Goal: Task Accomplishment & Management: Manage account settings

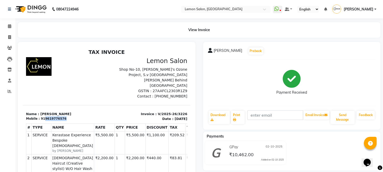
drag, startPoint x: 43, startPoint y: 114, endPoint x: 60, endPoint y: 113, distance: 17.6
click at [60, 116] on div "Mobile : 919619776576" at bounding box center [65, 118] width 78 height 5
copy div "9619776576"
click at [9, 26] on icon at bounding box center [9, 26] width 3 height 4
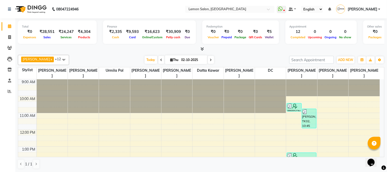
click at [178, 60] on span "Thu" at bounding box center [174, 60] width 11 height 4
select select "10"
select select "2025"
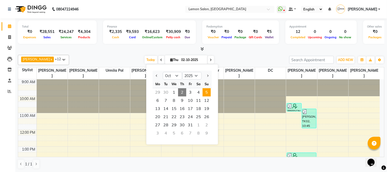
click at [207, 92] on span "5" at bounding box center [207, 92] width 8 height 8
type input "05-10-2025"
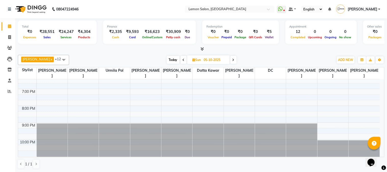
scroll to position [83, 0]
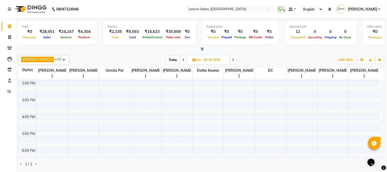
click at [108, 134] on div "9:00 AM 10:00 AM 11:00 AM 12:00 PM 1:00 PM 2:00 PM 3:00 PM 4:00 PM 5:00 PM 6:00…" at bounding box center [199, 114] width 362 height 236
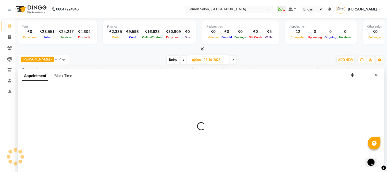
select select "7419"
select select "1020"
select select "tentative"
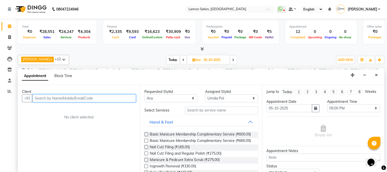
paste input "9619776576"
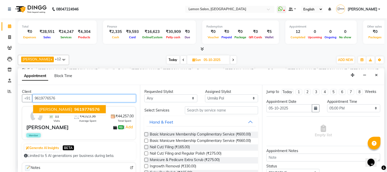
click at [44, 109] on span "Erika Goyal" at bounding box center [55, 109] width 33 height 5
type input "9619776576"
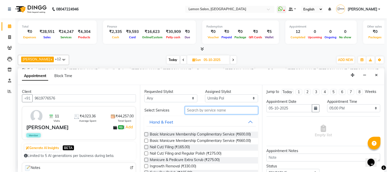
click at [192, 110] on input "text" at bounding box center [221, 110] width 73 height 8
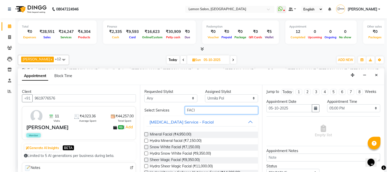
type input "FACI"
click at [147, 141] on label at bounding box center [146, 141] width 4 height 4
click at [147, 141] on input "checkbox" at bounding box center [145, 141] width 3 height 3
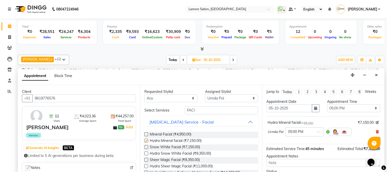
checkbox input "false"
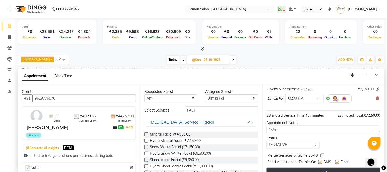
scroll to position [47, 0]
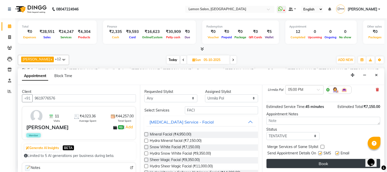
click at [323, 165] on button "Book" at bounding box center [324, 163] width 114 height 9
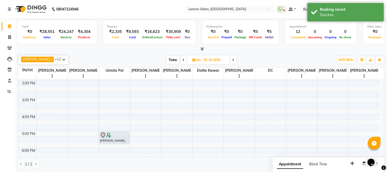
click at [174, 59] on span "Today" at bounding box center [173, 60] width 13 height 8
type input "02-10-2025"
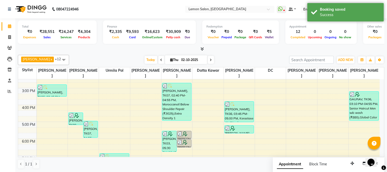
scroll to position [83, 0]
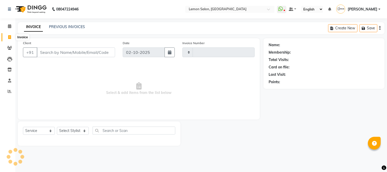
select select "service"
type input "3227"
select select "565"
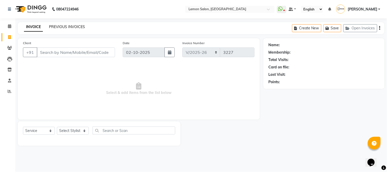
click at [65, 26] on link "PREVIOUS INVOICES" at bounding box center [67, 27] width 36 height 5
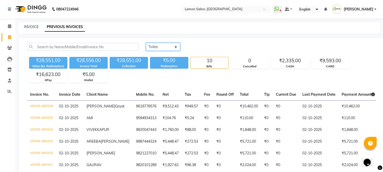
click at [164, 46] on select "Today Yesterday Custom Range" at bounding box center [163, 47] width 34 height 8
select select "yesterday"
click at [146, 43] on select "Today Yesterday Custom Range" at bounding box center [163, 47] width 34 height 8
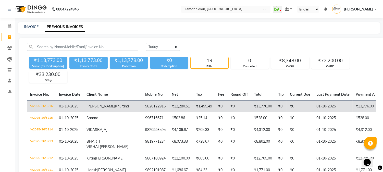
click at [169, 110] on td "₹12,280.51" at bounding box center [181, 106] width 24 height 12
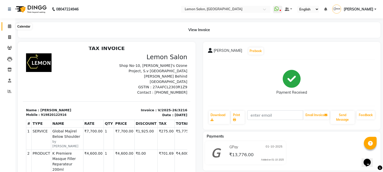
click at [10, 26] on icon at bounding box center [9, 26] width 3 height 4
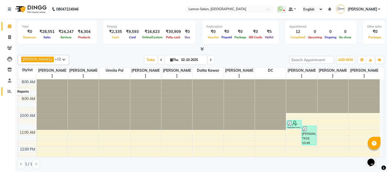
click at [8, 93] on icon at bounding box center [10, 91] width 4 height 4
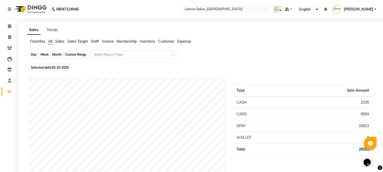
click at [33, 55] on div "Day" at bounding box center [34, 54] width 8 height 7
select select "10"
select select "2025"
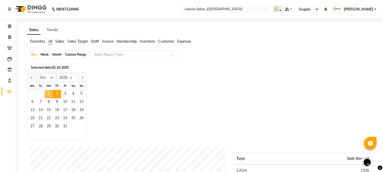
click at [47, 94] on span "1" at bounding box center [49, 94] width 8 height 8
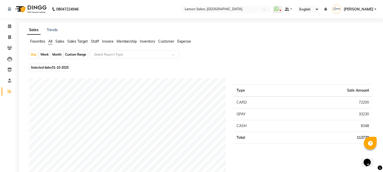
click at [189, 42] on span "Expense" at bounding box center [184, 41] width 14 height 5
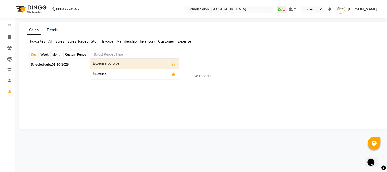
click at [113, 56] on input "text" at bounding box center [130, 54] width 74 height 5
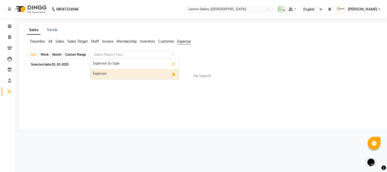
click at [111, 74] on div "Expense" at bounding box center [134, 74] width 89 height 10
select select "csv"
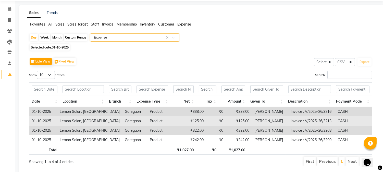
scroll to position [33, 0]
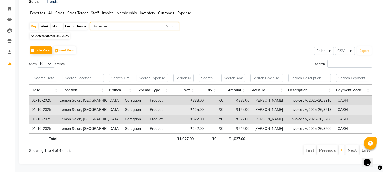
click at [153, 107] on td "Product" at bounding box center [164, 109] width 35 height 9
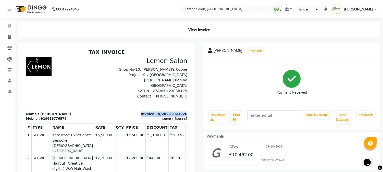
drag, startPoint x: 138, startPoint y: 108, endPoint x: 179, endPoint y: 107, distance: 41.4
click at [179, 111] on div "Invoice : V/2025-26/3226 Date : Thursday,October 2nd,2025" at bounding box center [149, 116] width 84 height 10
copy p "Invoice : V/2025-26/3226"
click at [9, 26] on icon at bounding box center [9, 26] width 3 height 4
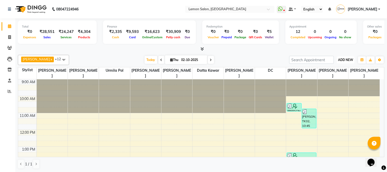
click at [347, 60] on span "ADD NEW" at bounding box center [345, 60] width 15 height 4
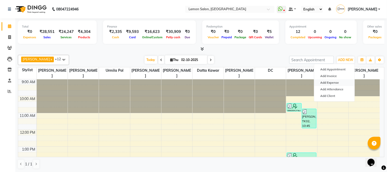
click at [335, 82] on link "Add Expense" at bounding box center [334, 82] width 40 height 7
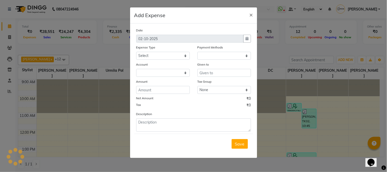
select select "1"
select select "2524"
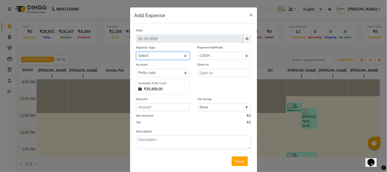
click at [153, 55] on select "Select Advance Cash transfer to hub Laundry Loan Membership Milk Miscellaneous …" at bounding box center [163, 56] width 54 height 8
select select "2685"
click at [136, 52] on select "Select Advance Cash transfer to hub Laundry Loan Membership Milk Miscellaneous …" at bounding box center [163, 56] width 54 height 8
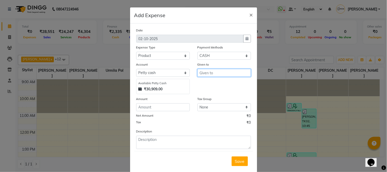
click at [205, 74] on input "text" at bounding box center [225, 73] width 54 height 8
click at [209, 83] on ngb-highlight "Tab rez Shah" at bounding box center [224, 83] width 40 height 5
type input "Tabrez Shah"
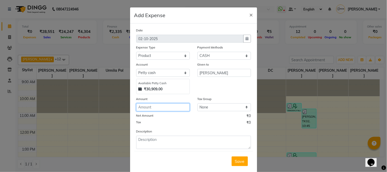
click at [154, 108] on input "number" at bounding box center [163, 107] width 54 height 8
type input "182"
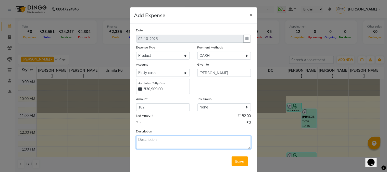
click at [146, 144] on textarea at bounding box center [193, 142] width 115 height 13
paste textarea "Invoice : V/2025-26/3226"
type textarea "Invoice : V/2025-26/3226"
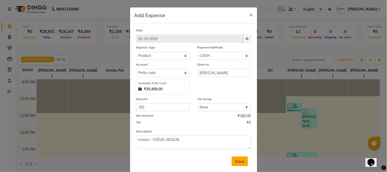
click at [238, 161] on span "Save" at bounding box center [240, 161] width 10 height 5
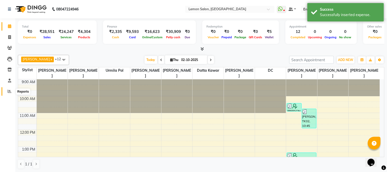
click at [11, 90] on icon at bounding box center [10, 91] width 4 height 4
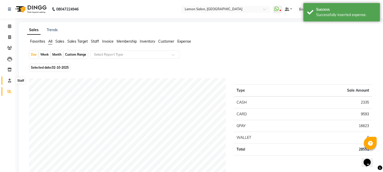
click at [9, 79] on icon at bounding box center [9, 81] width 3 height 4
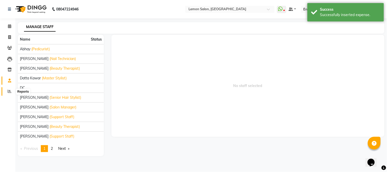
click at [8, 93] on icon at bounding box center [10, 91] width 4 height 4
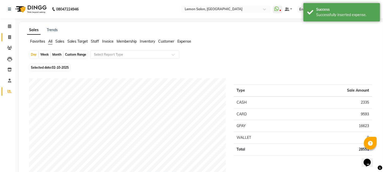
click at [8, 33] on link "Invoice" at bounding box center [8, 37] width 12 height 8
select select "565"
select select "service"
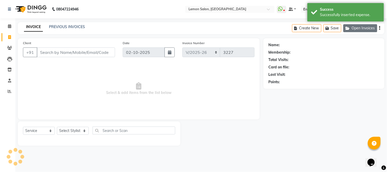
click at [356, 29] on button "Open Invoices" at bounding box center [361, 28] width 34 height 8
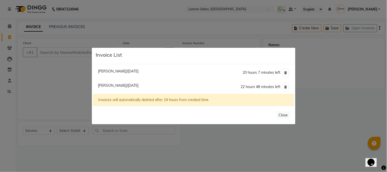
click at [68, 85] on ngb-modal-window "Invoice List Prabhat Mishra/02 October 2025 20 hours 7 minutes left Madhuri Nal…" at bounding box center [193, 86] width 387 height 172
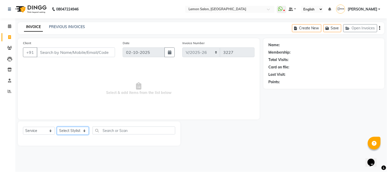
click at [66, 129] on select "Select Stylist Akansha Sadafule Asma Dshpande Datta Kawar DC Furkan Mansoori Ka…" at bounding box center [73, 131] width 32 height 8
select select "7423"
click at [57, 127] on select "Select Stylist Akansha Sadafule Asma Dshpande Datta Kawar DC Furkan Mansoori Ka…" at bounding box center [73, 131] width 32 height 8
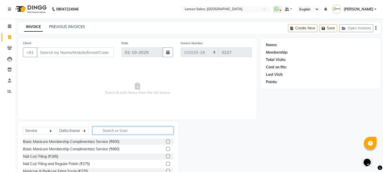
click at [106, 130] on input "text" at bounding box center [133, 131] width 81 height 8
type input "TOU"
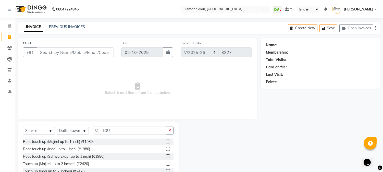
click at [166, 150] on label at bounding box center [168, 149] width 4 height 4
click at [166, 150] on input "checkbox" at bounding box center [167, 149] width 3 height 3
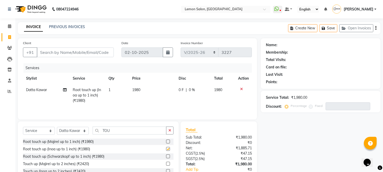
checkbox input "false"
click at [72, 132] on select "Select Stylist Akansha Sadafule Asma Dshpande Datta Kawar DC Furkan Mansoori Ka…" at bounding box center [73, 131] width 32 height 8
select select "7418"
click at [57, 127] on select "Select Stylist Akansha Sadafule Asma Dshpande Datta Kawar DC Furkan Mansoori Ka…" at bounding box center [73, 131] width 32 height 8
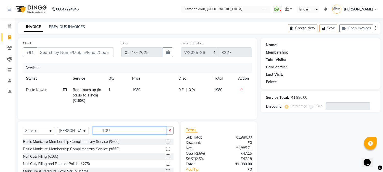
click at [123, 133] on input "TOU" at bounding box center [130, 131] width 74 height 8
type input "T"
type input "HALF LEG"
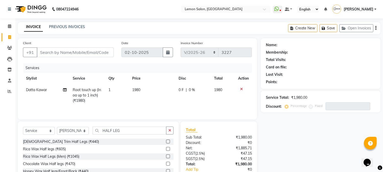
click at [166, 149] on label at bounding box center [168, 149] width 4 height 4
click at [166, 149] on input "checkbox" at bounding box center [167, 149] width 3 height 3
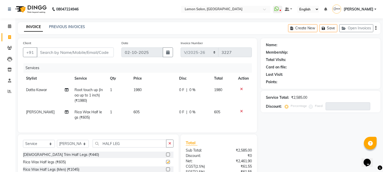
checkbox input "false"
click at [78, 53] on input "Client" at bounding box center [75, 52] width 77 height 10
type input "9"
type input "0"
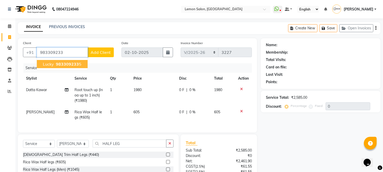
click at [55, 63] on ngb-highlight "983309233 5" at bounding box center [68, 64] width 27 height 5
type input "9833092335"
select select "1: Object"
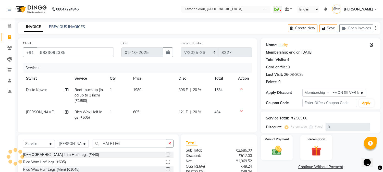
type input "20"
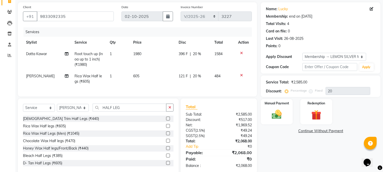
scroll to position [50, 0]
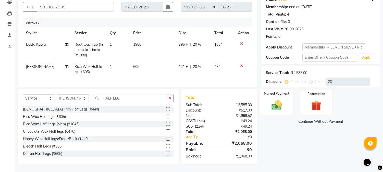
click at [275, 102] on img at bounding box center [277, 105] width 17 height 12
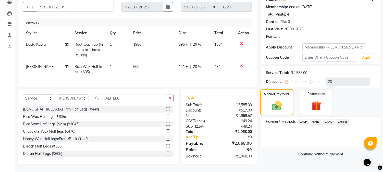
click at [276, 100] on img at bounding box center [277, 105] width 16 height 11
click at [316, 119] on span "GPay" at bounding box center [316, 122] width 10 height 6
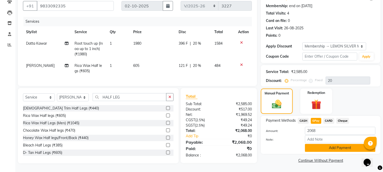
click at [322, 144] on button "Add Payment" at bounding box center [340, 148] width 70 height 8
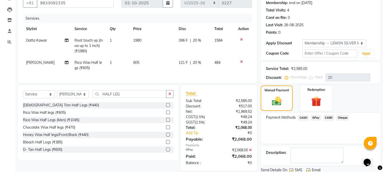
scroll to position [85, 0]
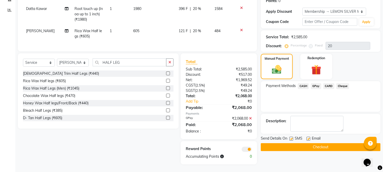
click at [292, 137] on label at bounding box center [291, 139] width 4 height 4
click at [292, 137] on input "checkbox" at bounding box center [290, 138] width 3 height 3
click at [291, 137] on label at bounding box center [291, 139] width 4 height 4
click at [291, 137] on input "checkbox" at bounding box center [290, 138] width 3 height 3
checkbox input "true"
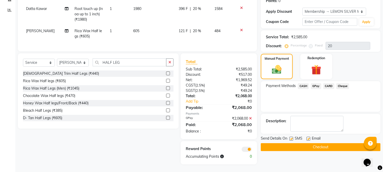
click at [293, 143] on button "Checkout" at bounding box center [321, 147] width 120 height 8
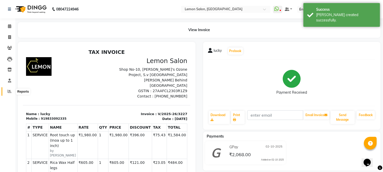
click at [11, 91] on icon at bounding box center [10, 91] width 4 height 4
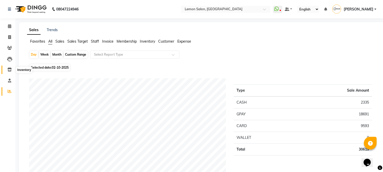
click at [9, 70] on icon at bounding box center [9, 70] width 4 height 4
select select
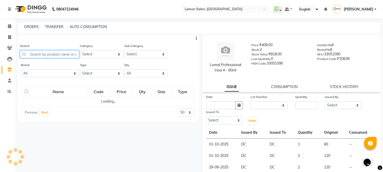
click at [42, 53] on input "text" at bounding box center [49, 54] width 59 height 8
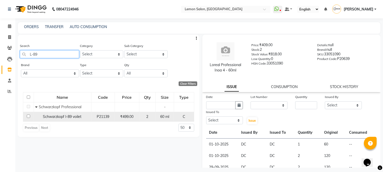
type input "L-89"
click at [65, 117] on span "Schwarzkopf l-89 voilet" at bounding box center [62, 116] width 39 height 5
select select
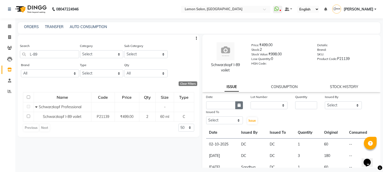
click at [239, 105] on icon "button" at bounding box center [239, 105] width 3 height 4
select select "10"
select select "2025"
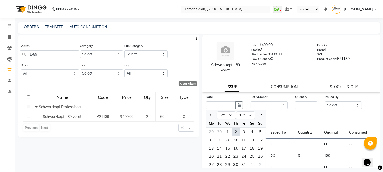
click at [236, 131] on div "2" at bounding box center [236, 132] width 8 height 8
type input "02-10-2025"
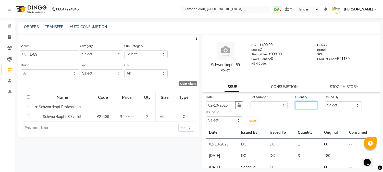
click at [306, 106] on input "number" at bounding box center [306, 105] width 22 height 8
type input "1"
drag, startPoint x: 326, startPoint y: 108, endPoint x: 329, endPoint y: 102, distance: 7.1
click at [327, 108] on select "Select Akansha Sadafule Asma Dshpande Datta Kawar DC Furkan Mansoori Kaish Ali …" at bounding box center [343, 105] width 37 height 8
select select "7892"
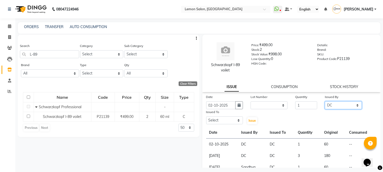
click at [325, 101] on select "Select Akansha Sadafule Asma Dshpande Datta Kawar DC Furkan Mansoori Kaish Ali …" at bounding box center [343, 105] width 37 height 8
drag, startPoint x: 219, startPoint y: 121, endPoint x: 221, endPoint y: 117, distance: 3.7
click at [220, 120] on select "Select Akansha Sadafule Asma Dshpande Datta Kawar DC Furkan Mansoori Kaish Ali …" at bounding box center [224, 120] width 37 height 8
select select "7892"
click at [206, 116] on select "Select Akansha Sadafule Asma Dshpande Datta Kawar DC Furkan Mansoori Kaish Ali …" at bounding box center [224, 120] width 37 height 8
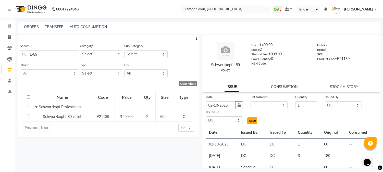
click at [249, 121] on span "Issue" at bounding box center [252, 121] width 7 height 4
select select
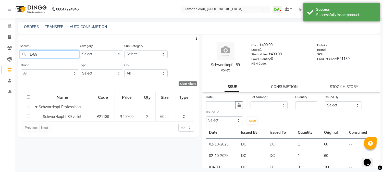
click at [62, 54] on input "L-89" at bounding box center [49, 54] width 59 height 8
type input "L"
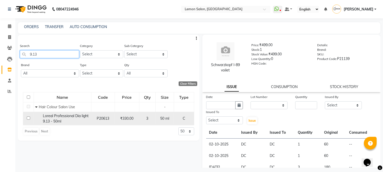
type input "9.13"
click at [75, 118] on div "Loreal Professional Dia light 9.13 - 50ml" at bounding box center [62, 118] width 55 height 11
select select
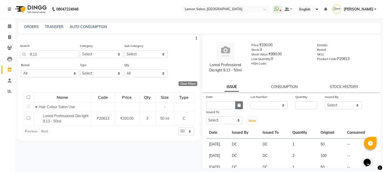
click at [238, 105] on icon "button" at bounding box center [239, 105] width 3 height 4
select select "10"
select select "2025"
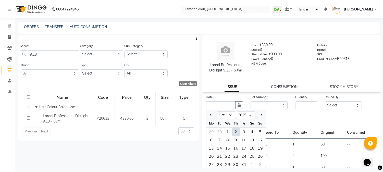
click at [234, 130] on div "2" at bounding box center [236, 132] width 8 height 8
type input "02-10-2025"
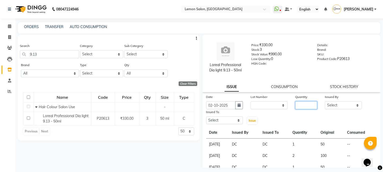
click at [303, 103] on input "number" at bounding box center [306, 105] width 22 height 8
type input "1"
click at [331, 105] on select "Select Akansha Sadafule Asma Dshpande Datta Kawar DC Furkan Mansoori Kaish Ali …" at bounding box center [343, 105] width 37 height 8
select select "7892"
click at [325, 101] on select "Select Akansha Sadafule Asma Dshpande Datta Kawar DC Furkan Mansoori Kaish Ali …" at bounding box center [343, 105] width 37 height 8
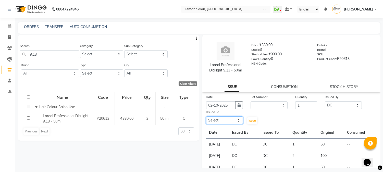
click at [219, 118] on select "Select Akansha Sadafule Asma Dshpande Datta Kawar DC Furkan Mansoori Kaish Ali …" at bounding box center [224, 120] width 37 height 8
select select "7892"
click at [206, 116] on select "Select Akansha Sadafule Asma Dshpande Datta Kawar DC Furkan Mansoori Kaish Ali …" at bounding box center [224, 120] width 37 height 8
click at [250, 119] on span "Issue" at bounding box center [252, 121] width 7 height 4
select select
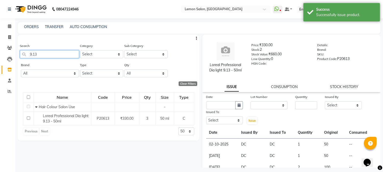
click at [41, 54] on input "9.13" at bounding box center [49, 54] width 59 height 8
type input "9"
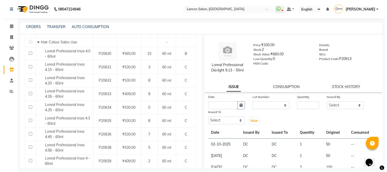
scroll to position [76, 0]
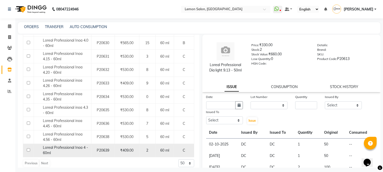
type input "INOA 4"
click at [75, 151] on div "Loreal Professional Inoa 4 - 60ml" at bounding box center [62, 150] width 55 height 11
select select
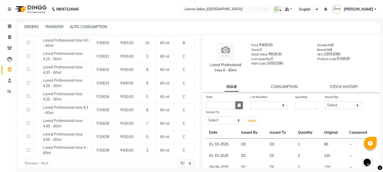
click at [238, 105] on icon "button" at bounding box center [239, 105] width 3 height 4
select select "10"
select select "2025"
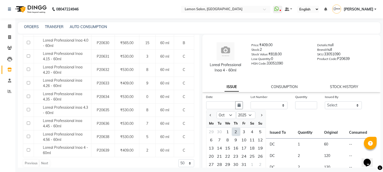
click at [236, 130] on div "2" at bounding box center [236, 132] width 8 height 8
type input "02-10-2025"
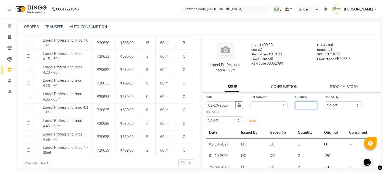
click at [302, 106] on input "number" at bounding box center [306, 105] width 22 height 8
type input "1"
drag, startPoint x: 341, startPoint y: 108, endPoint x: 341, endPoint y: 101, distance: 6.9
click at [341, 108] on select "Select Akansha Sadafule Asma Dshpande Datta Kawar DC Furkan Mansoori Kaish Ali …" at bounding box center [343, 105] width 37 height 8
select select "7892"
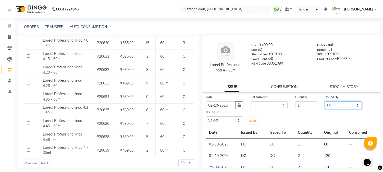
click at [325, 101] on select "Select Akansha Sadafule Asma Dshpande Datta Kawar DC Furkan Mansoori Kaish Ali …" at bounding box center [343, 105] width 37 height 8
drag, startPoint x: 217, startPoint y: 121, endPoint x: 217, endPoint y: 118, distance: 3.1
click at [217, 121] on select "Select Akansha Sadafule Asma Dshpande Datta Kawar DC Furkan Mansoori Kaish Ali …" at bounding box center [224, 120] width 37 height 8
select select "7892"
click at [206, 116] on select "Select Akansha Sadafule Asma Dshpande Datta Kawar DC Furkan Mansoori Kaish Ali …" at bounding box center [224, 120] width 37 height 8
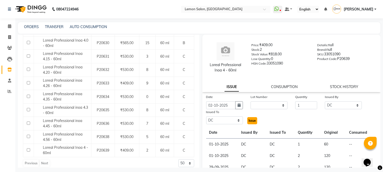
click at [250, 120] on span "Issue" at bounding box center [252, 121] width 7 height 4
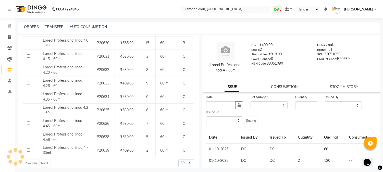
select select
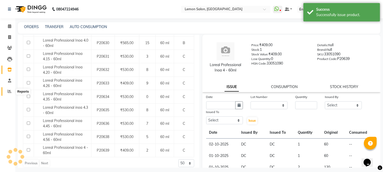
click at [8, 91] on icon at bounding box center [10, 91] width 4 height 4
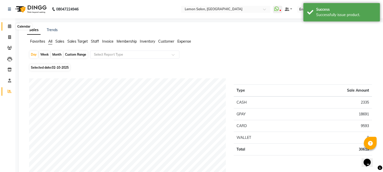
click at [9, 26] on icon at bounding box center [9, 26] width 3 height 4
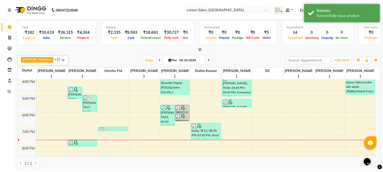
scroll to position [151, 0]
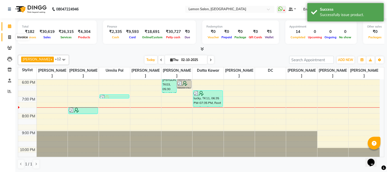
click at [9, 35] on icon at bounding box center [9, 37] width 3 height 4
select select "565"
select select "service"
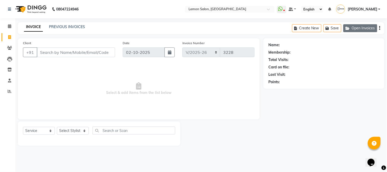
click at [361, 28] on button "Open Invoices" at bounding box center [361, 28] width 34 height 8
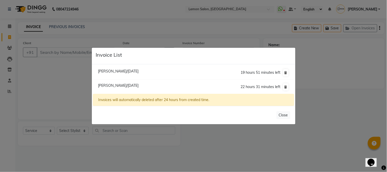
click at [139, 71] on span "Prabhat Mishra/02 October 2025" at bounding box center [118, 71] width 41 height 5
type input "9022457671"
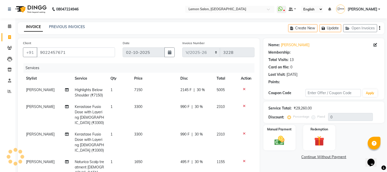
type input "30"
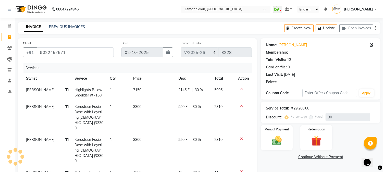
select select "1: Object"
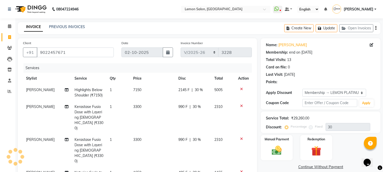
scroll to position [108, 0]
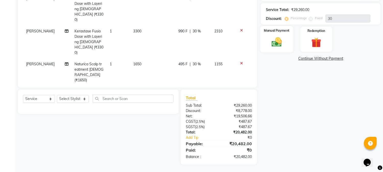
click at [278, 41] on img at bounding box center [277, 42] width 17 height 12
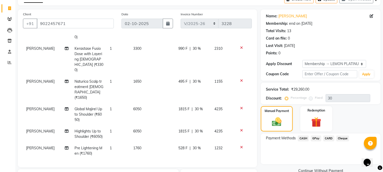
scroll to position [105, 0]
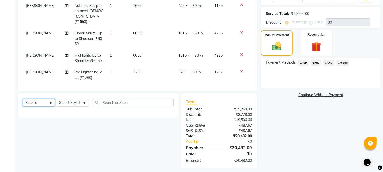
click at [34, 103] on select "Select Service Product Membership Package Voucher Prepaid Gift Card" at bounding box center [39, 103] width 32 height 8
select select "product"
click at [23, 99] on select "Select Service Product Membership Package Voucher Prepaid Gift Card" at bounding box center [39, 103] width 32 height 8
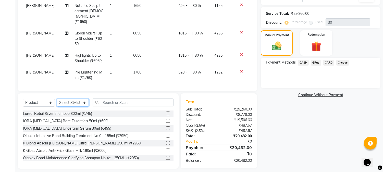
click at [61, 104] on select "Select Stylist Akansha Sadafule Asma Dshpande Datta Kawar DC Furkan Mansoori Ka…" at bounding box center [73, 103] width 32 height 8
select select "7947"
click at [57, 99] on select "Select Stylist Akansha Sadafule Asma Dshpande Datta Kawar DC Furkan Mansoori Ka…" at bounding box center [73, 103] width 32 height 8
click at [111, 101] on input "text" at bounding box center [133, 103] width 81 height 8
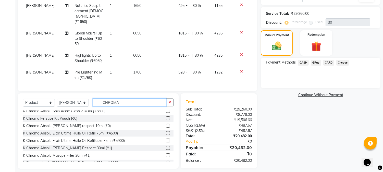
scroll to position [45, 0]
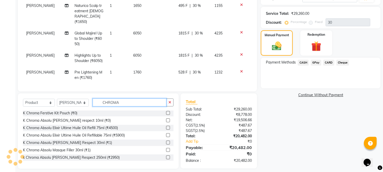
type input "CHROMA"
click at [166, 142] on label at bounding box center [168, 143] width 4 height 4
click at [166, 142] on input "checkbox" at bounding box center [167, 142] width 3 height 3
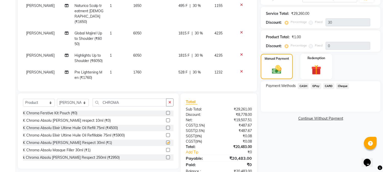
checkbox input "false"
click at [166, 151] on label at bounding box center [168, 150] width 4 height 4
click at [166, 151] on input "checkbox" at bounding box center [167, 150] width 3 height 3
checkbox input "false"
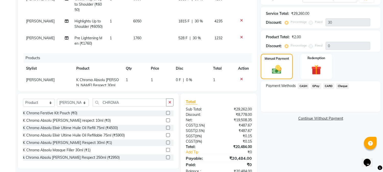
scroll to position [121, 0]
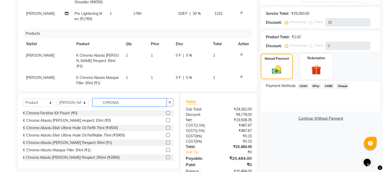
click at [126, 104] on input "CHROMA" at bounding box center [130, 103] width 74 height 8
type input "C"
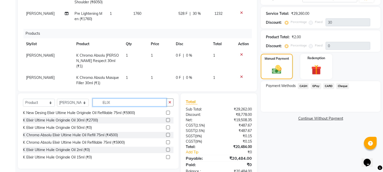
scroll to position [8, 0]
type input "ELIX"
click at [166, 150] on label at bounding box center [168, 150] width 4 height 4
click at [166, 150] on input "checkbox" at bounding box center [167, 149] width 3 height 3
checkbox input "false"
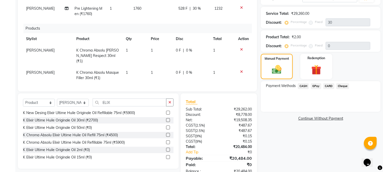
scroll to position [138, 0]
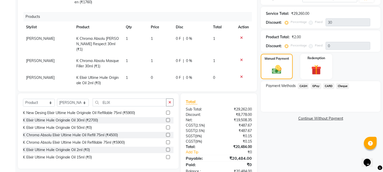
click at [126, 72] on td "1" at bounding box center [135, 80] width 25 height 17
select select "7947"
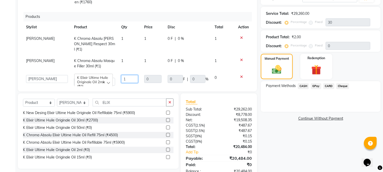
click at [128, 75] on input "1" at bounding box center [129, 79] width 17 height 8
type input "2"
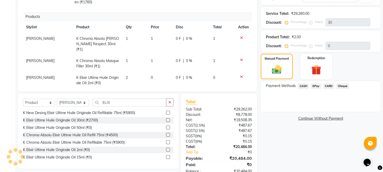
click at [124, 81] on div "Services Stylist Service Qty Price Disc Total Action Mohammed Nawab Highlights …" at bounding box center [137, 23] width 229 height 128
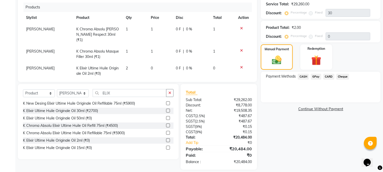
scroll to position [119, 0]
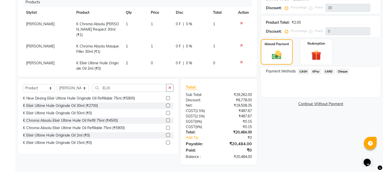
drag, startPoint x: 312, startPoint y: 71, endPoint x: 315, endPoint y: 75, distance: 4.7
click at [313, 71] on span "GPay" at bounding box center [316, 72] width 10 height 6
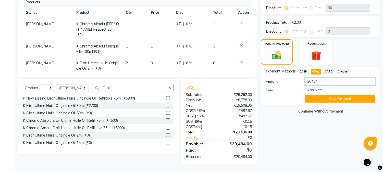
drag, startPoint x: 321, startPoint y: 82, endPoint x: 293, endPoint y: 93, distance: 30.1
click at [293, 93] on div "Amount: 20484 Note: Add Payment" at bounding box center [320, 90] width 109 height 25
type input "20482"
click at [312, 97] on button "Add Payment" at bounding box center [340, 99] width 70 height 8
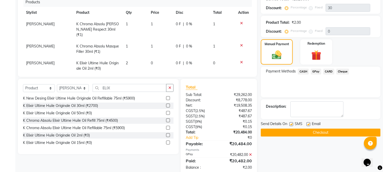
click at [302, 72] on span "CASH" at bounding box center [303, 72] width 11 height 6
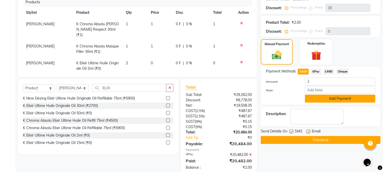
click at [313, 99] on button "Add Payment" at bounding box center [340, 99] width 70 height 8
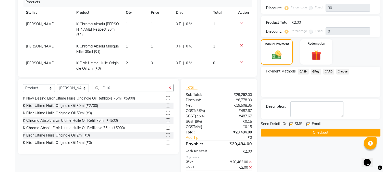
click at [292, 124] on label at bounding box center [291, 124] width 4 height 4
click at [292, 124] on input "checkbox" at bounding box center [290, 124] width 3 height 3
checkbox input "false"
click at [309, 123] on label at bounding box center [309, 124] width 4 height 4
click at [309, 123] on input "checkbox" at bounding box center [308, 124] width 3 height 3
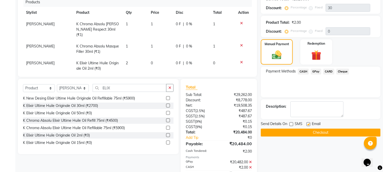
checkbox input "false"
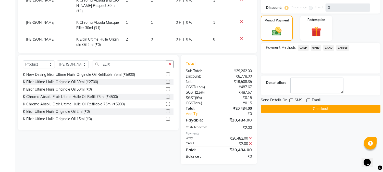
click at [303, 107] on button "Checkout" at bounding box center [321, 109] width 120 height 8
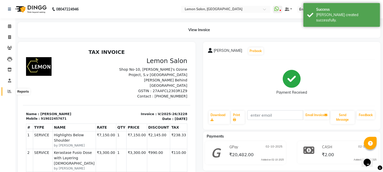
click at [9, 92] on icon at bounding box center [10, 91] width 4 height 4
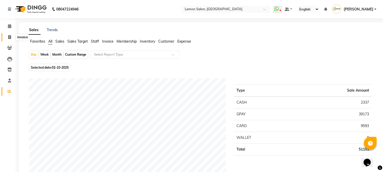
click at [8, 38] on icon at bounding box center [9, 37] width 3 height 4
select select "565"
select select "service"
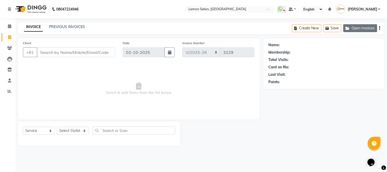
click at [361, 26] on button "Open Invoices" at bounding box center [361, 28] width 34 height 8
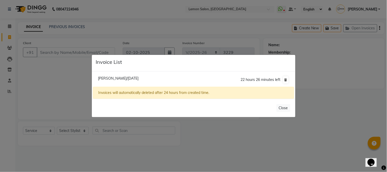
click at [113, 78] on span "Madhuri Nalawadecomp/02 October 2025" at bounding box center [118, 78] width 41 height 5
type input "9820294407"
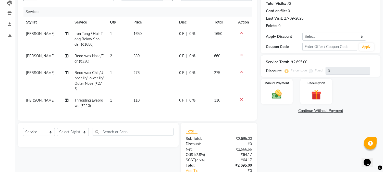
scroll to position [76, 0]
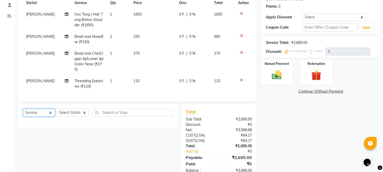
click at [36, 117] on select "Select Service Product Membership Package Voucher Prepaid Gift Card" at bounding box center [39, 113] width 32 height 8
select select "product"
click at [23, 113] on select "Select Service Product Membership Package Voucher Prepaid Gift Card" at bounding box center [39, 113] width 32 height 8
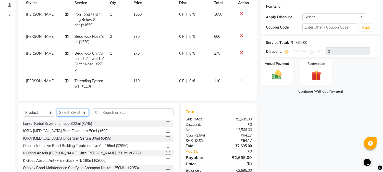
click at [70, 117] on select "Select Stylist Akansha Sadafule Asma Dshpande Datta Kawar DC Furkan Mansoori Ka…" at bounding box center [73, 113] width 32 height 8
select select "7417"
click at [57, 113] on select "Select Stylist Akansha Sadafule Asma Dshpande Datta Kawar DC Furkan Mansoori Ka…" at bounding box center [73, 113] width 32 height 8
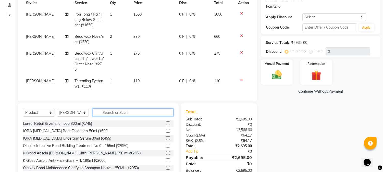
click at [110, 116] on input "text" at bounding box center [133, 112] width 81 height 8
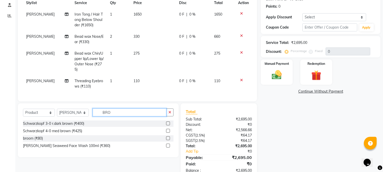
scroll to position [0, 0]
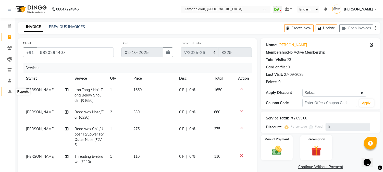
type input "BRO"
click at [8, 95] on link "Reports" at bounding box center [8, 91] width 12 height 8
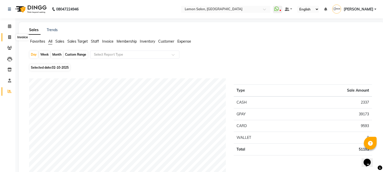
click at [8, 36] on icon at bounding box center [9, 37] width 3 height 4
select select "service"
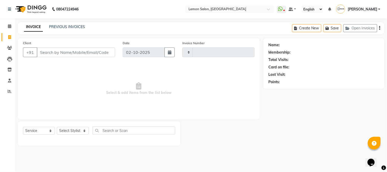
type input "3229"
select select "565"
click at [68, 132] on select "Select Stylist Akansha Sadafule Asma Dshpande Datta Kawar DC Furkan Mansoori Ka…" at bounding box center [73, 131] width 32 height 8
select select "7418"
click at [57, 127] on select "Select Stylist Akansha Sadafule Asma Dshpande Datta Kawar DC Furkan Mansoori Ka…" at bounding box center [73, 131] width 32 height 8
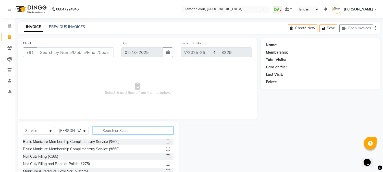
click at [111, 129] on input "text" at bounding box center [133, 131] width 81 height 8
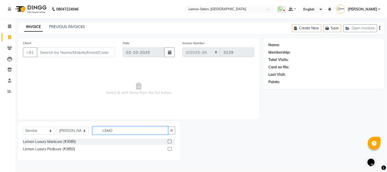
type input "LEMO"
click at [204, 92] on span "Select & add items from the list below" at bounding box center [139, 88] width 232 height 51
click at [67, 131] on select "Select Stylist Akansha Sadafule Asma Dshpande Datta Kawar DC Furkan Mansoori Ka…" at bounding box center [73, 131] width 32 height 8
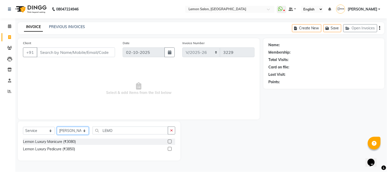
select select "61677"
click at [57, 127] on select "Select Stylist Akansha Sadafule Asma Dshpande Datta Kawar DC Furkan Mansoori Ka…" at bounding box center [73, 131] width 32 height 8
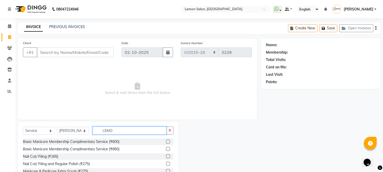
click at [120, 129] on input "LEMO" at bounding box center [130, 131] width 74 height 8
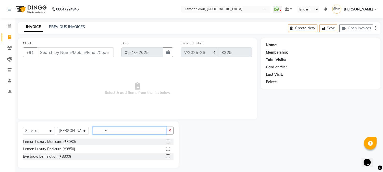
type input "L"
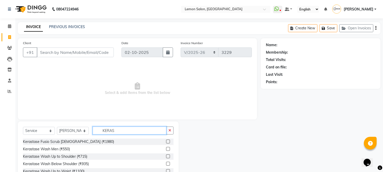
type input "KERAS"
click at [166, 164] on label at bounding box center [168, 164] width 4 height 4
click at [166, 164] on input "checkbox" at bounding box center [167, 163] width 3 height 3
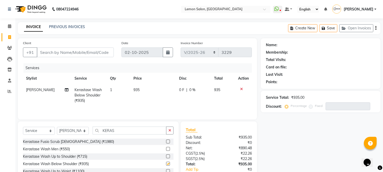
checkbox input "false"
click at [123, 129] on input "KERAS" at bounding box center [130, 131] width 74 height 8
type input "K"
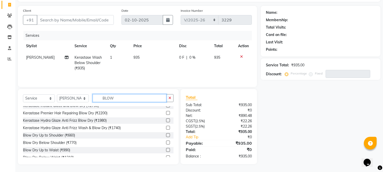
scroll to position [37, 0]
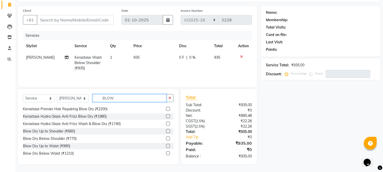
type input "BLOW"
click at [166, 138] on label at bounding box center [168, 139] width 4 height 4
click at [166, 138] on input "checkbox" at bounding box center [167, 138] width 3 height 3
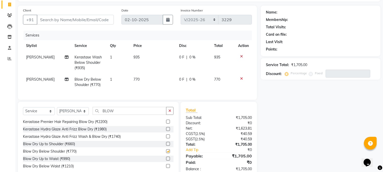
checkbox input "false"
click at [72, 115] on select "Select Stylist Akansha Sadafule Asma Dshpande Datta Kawar DC Furkan Mansoori Ka…" at bounding box center [73, 111] width 32 height 8
select select "7418"
click at [57, 111] on select "Select Stylist Akansha Sadafule Asma Dshpande Datta Kawar DC Furkan Mansoori Ka…" at bounding box center [73, 111] width 32 height 8
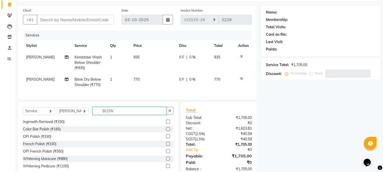
click at [118, 115] on input "BLOW" at bounding box center [130, 111] width 74 height 8
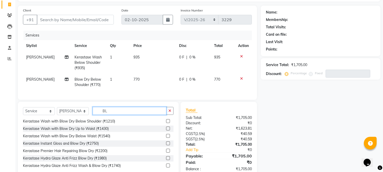
type input "B"
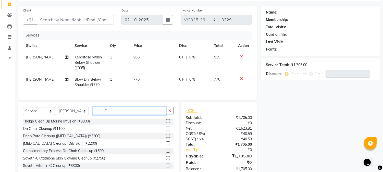
scroll to position [0, 0]
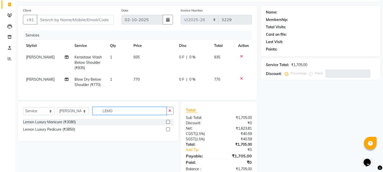
type input "LEMO"
click at [167, 131] on label at bounding box center [168, 129] width 4 height 4
click at [167, 131] on input "checkbox" at bounding box center [167, 129] width 3 height 3
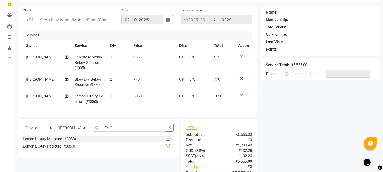
checkbox input "false"
click at [67, 132] on select "Select Stylist Akansha Sadafule Asma Dshpande Datta Kawar DC Furkan Mansoori Ka…" at bounding box center [73, 128] width 32 height 8
select select "7419"
click at [57, 128] on select "Select Stylist Akansha Sadafule Asma Dshpande Datta Kawar DC Furkan Mansoori Ka…" at bounding box center [73, 128] width 32 height 8
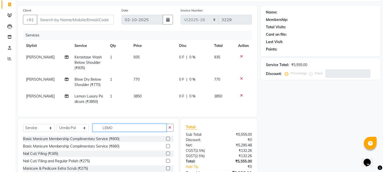
click at [119, 131] on input "LEMO" at bounding box center [130, 128] width 74 height 8
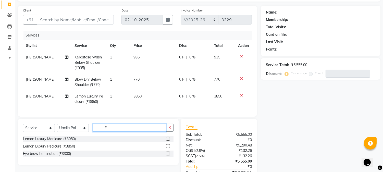
type input "L"
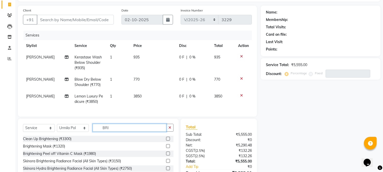
type input "BRI"
click at [166, 141] on label at bounding box center [168, 139] width 4 height 4
click at [166, 141] on input "checkbox" at bounding box center [167, 138] width 3 height 3
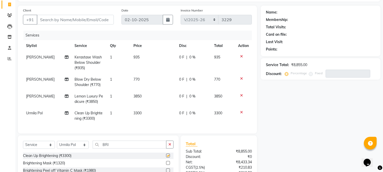
checkbox input "false"
click at [138, 149] on input "BRI" at bounding box center [130, 145] width 74 height 8
type input "B"
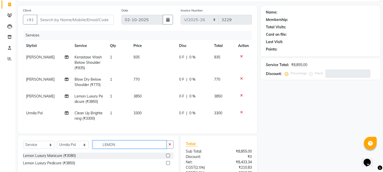
type input "LEMON"
click at [168, 165] on label at bounding box center [168, 163] width 4 height 4
click at [168, 165] on input "checkbox" at bounding box center [167, 163] width 3 height 3
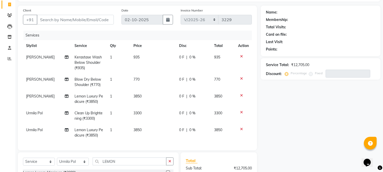
checkbox input "false"
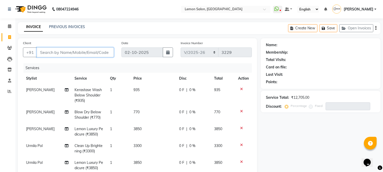
click at [53, 52] on input "Client" at bounding box center [75, 52] width 77 height 10
type input "8"
type input "0"
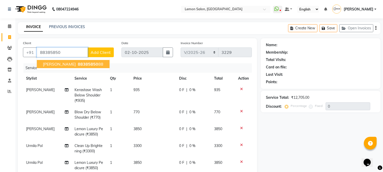
click at [78, 63] on span "88385850" at bounding box center [88, 64] width 20 height 5
type input "8838585088"
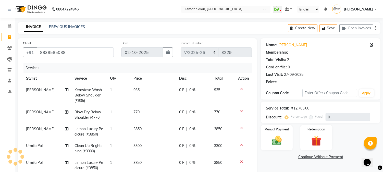
type input "20"
select select "1: Object"
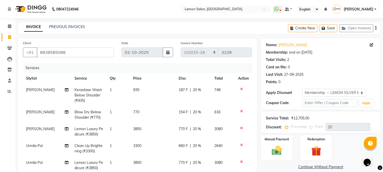
scroll to position [76, 0]
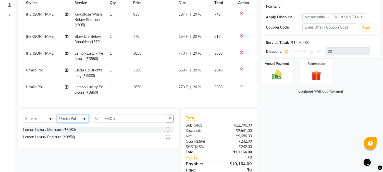
click at [63, 123] on select "Select Stylist Akansha Sadafule Asma Dshpande Datta Kawar DC Furkan Mansoori Ka…" at bounding box center [73, 119] width 32 height 8
select select "7423"
click at [57, 119] on select "Select Stylist Akansha Sadafule Asma Dshpande Datta Kawar DC Furkan Mansoori Ka…" at bounding box center [73, 119] width 32 height 8
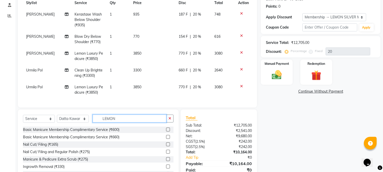
click at [125, 123] on input "LEMON" at bounding box center [130, 119] width 74 height 8
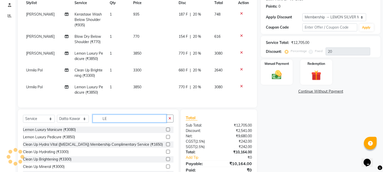
type input "L"
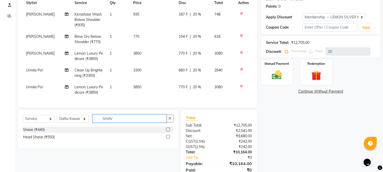
type input "SHAV"
click at [168, 131] on label at bounding box center [168, 130] width 4 height 4
click at [168, 131] on input "checkbox" at bounding box center [167, 129] width 3 height 3
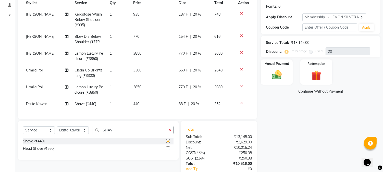
checkbox input "false"
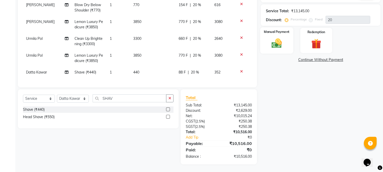
click at [273, 46] on img at bounding box center [277, 44] width 17 height 12
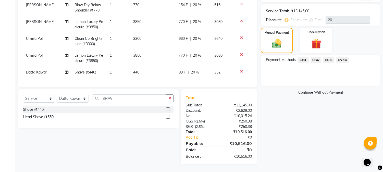
scroll to position [33, 0]
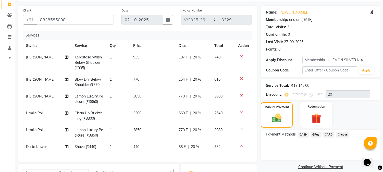
click at [314, 135] on span "GPay" at bounding box center [316, 135] width 10 height 6
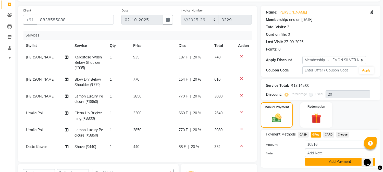
click at [313, 163] on button "Add Payment" at bounding box center [340, 162] width 70 height 8
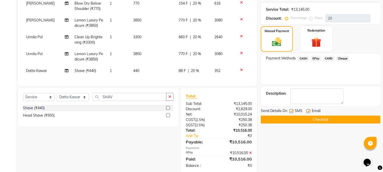
scroll to position [144, 0]
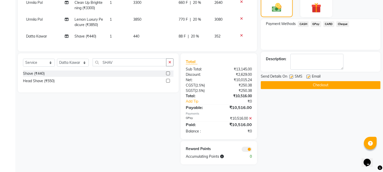
click at [292, 75] on label at bounding box center [291, 77] width 4 height 4
click at [292, 75] on input "checkbox" at bounding box center [290, 76] width 3 height 3
checkbox input "false"
click at [308, 75] on label at bounding box center [309, 77] width 4 height 4
click at [308, 75] on input "checkbox" at bounding box center [308, 76] width 3 height 3
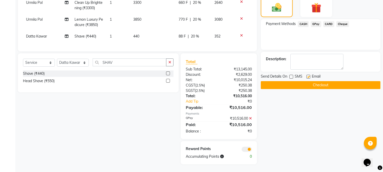
checkbox input "false"
click at [250, 118] on icon at bounding box center [250, 119] width 3 height 4
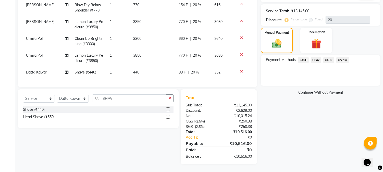
scroll to position [3, 0]
click at [32, 98] on select "Select Service Product Membership Package Voucher Prepaid Gift Card" at bounding box center [39, 99] width 32 height 8
select select "product"
click at [23, 95] on select "Select Service Product Membership Package Voucher Prepaid Gift Card" at bounding box center [39, 99] width 32 height 8
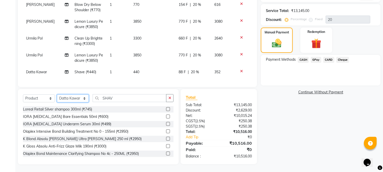
click at [69, 98] on select "Select Stylist Akansha Sadafule Asma Dshpande Datta Kawar DC Furkan Mansoori Ka…" at bounding box center [73, 98] width 32 height 8
select select "61677"
click at [57, 95] on select "Select Stylist Akansha Sadafule Asma Dshpande Datta Kawar DC Furkan Mansoori Ka…" at bounding box center [73, 98] width 32 height 8
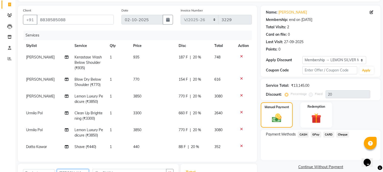
scroll to position [108, 0]
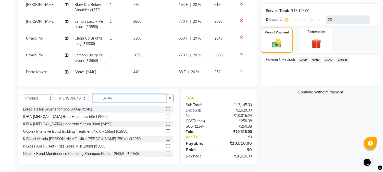
click at [119, 96] on input "SHAV" at bounding box center [130, 98] width 74 height 8
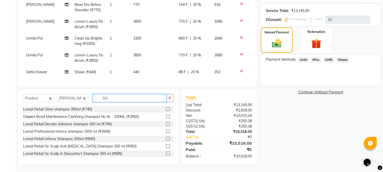
type input "S"
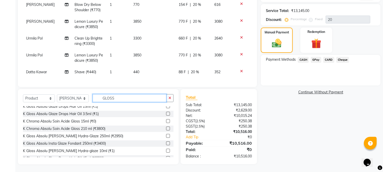
scroll to position [16, 0]
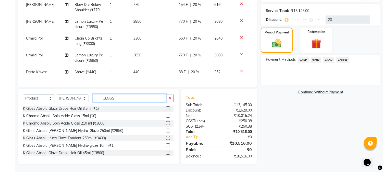
type input "GLOSS"
click at [166, 146] on label at bounding box center [168, 145] width 4 height 4
click at [166, 146] on input "checkbox" at bounding box center [167, 145] width 3 height 3
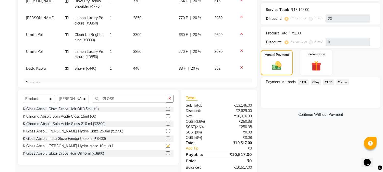
checkbox input "false"
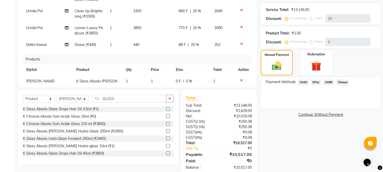
scroll to position [44, 0]
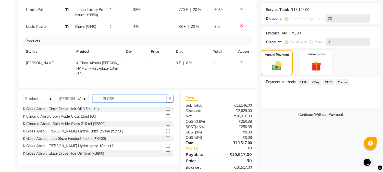
click at [122, 99] on input "GLOSS" at bounding box center [130, 99] width 74 height 8
type input "G"
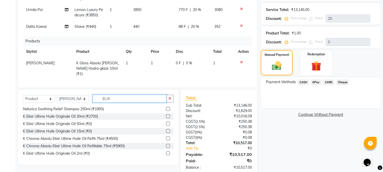
scroll to position [8, 0]
type input "ELIX"
click at [166, 152] on label at bounding box center [168, 153] width 4 height 4
click at [166, 152] on input "checkbox" at bounding box center [167, 153] width 3 height 3
checkbox input "false"
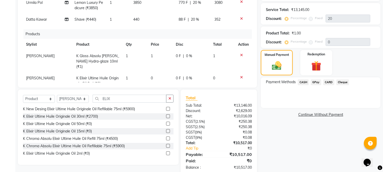
scroll to position [61, 0]
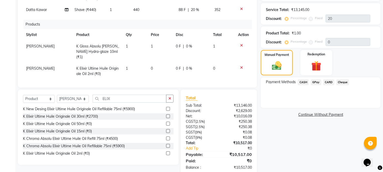
click at [300, 81] on span "CASH" at bounding box center [303, 82] width 11 height 6
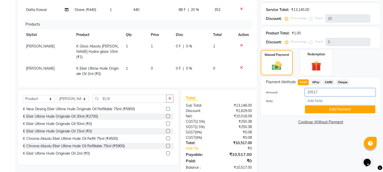
drag, startPoint x: 319, startPoint y: 93, endPoint x: 293, endPoint y: 101, distance: 27.2
click at [293, 101] on div "Amount: 10517 Note: Add Payment" at bounding box center [320, 100] width 109 height 25
click at [319, 82] on span "GPay" at bounding box center [316, 82] width 10 height 6
click at [323, 107] on button "Add Payment" at bounding box center [340, 109] width 70 height 8
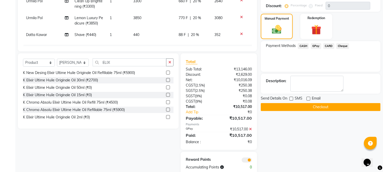
scroll to position [155, 0]
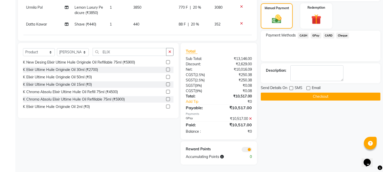
click at [289, 95] on button "Checkout" at bounding box center [321, 97] width 120 height 8
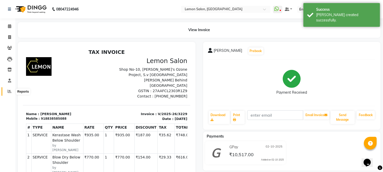
click at [9, 92] on icon at bounding box center [10, 91] width 4 height 4
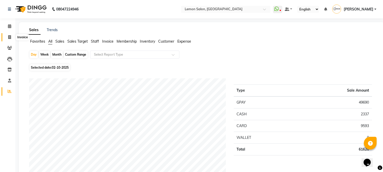
click at [9, 38] on icon at bounding box center [9, 37] width 3 height 4
select select "565"
select select "service"
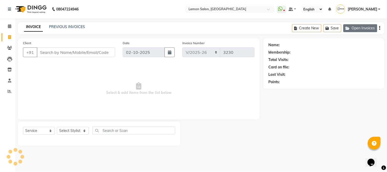
click at [354, 29] on button "Open Invoices" at bounding box center [361, 28] width 34 height 8
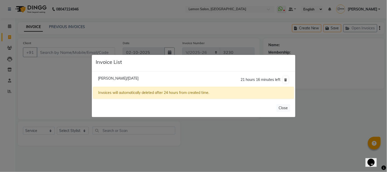
click at [139, 78] on span "Madhuri Nalawadecomp/02 October 2025" at bounding box center [118, 78] width 41 height 5
type input "9820294407"
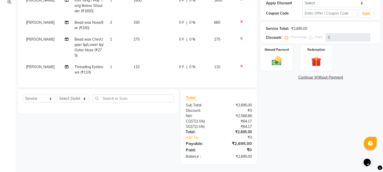
scroll to position [94, 0]
click at [69, 98] on select "Select Stylist Akansha Sadafule Asma Dshpande Datta Kawar DC Furkan Mansoori Ka…" at bounding box center [73, 99] width 32 height 8
select select "7417"
click at [57, 95] on select "Select Stylist Akansha Sadafule Asma Dshpande Datta Kawar DC Furkan Mansoori Ka…" at bounding box center [73, 99] width 32 height 8
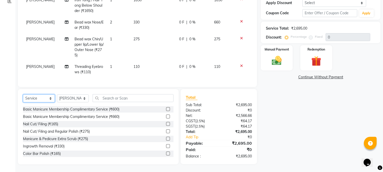
click at [33, 99] on select "Select Service Product Membership Package Voucher Prepaid Gift Card" at bounding box center [39, 98] width 32 height 8
select select "product"
click at [23, 95] on select "Select Service Product Membership Package Voucher Prepaid Gift Card" at bounding box center [39, 98] width 32 height 8
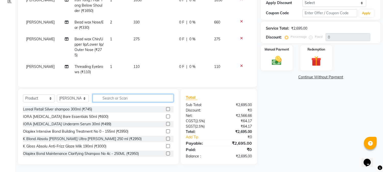
click at [110, 96] on input "text" at bounding box center [133, 98] width 81 height 8
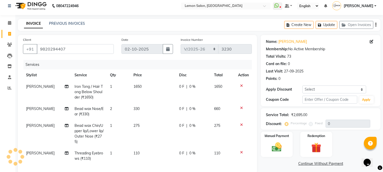
scroll to position [0, 0]
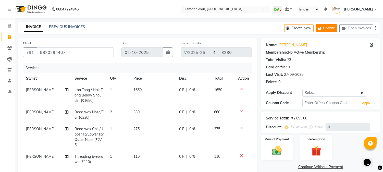
type input "BRO"
click at [330, 27] on button "Update" at bounding box center [327, 28] width 22 height 8
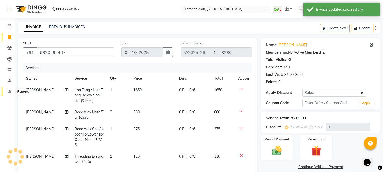
click at [9, 90] on icon at bounding box center [10, 91] width 4 height 4
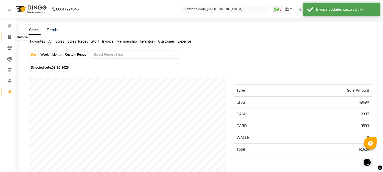
click at [6, 36] on span at bounding box center [9, 37] width 9 height 6
select select "565"
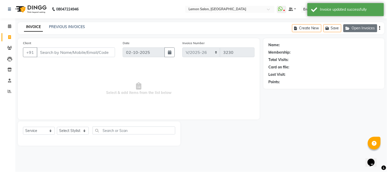
click at [355, 32] on button "Open Invoices" at bounding box center [361, 28] width 34 height 8
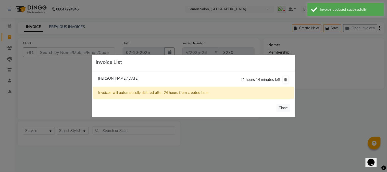
click at [335, 96] on ngb-modal-window "Invoice List Madhuri Nalawadecomp/02 October 2025 21 hours 14 minutes left Invo…" at bounding box center [193, 86] width 387 height 172
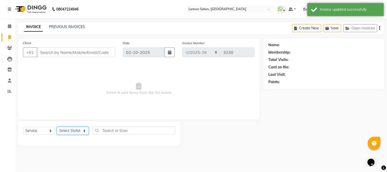
click at [69, 132] on select "Select Stylist Akansha Sadafule Asma Dshpande Datta Kawar DC Furkan Mansoori Ka…" at bounding box center [73, 131] width 32 height 8
click at [31, 135] on select "Select Service Product Membership Package Voucher Prepaid Gift Card" at bounding box center [39, 131] width 32 height 8
select select "product"
click at [23, 127] on select "Select Service Product Membership Package Voucher Prepaid Gift Card" at bounding box center [39, 131] width 32 height 8
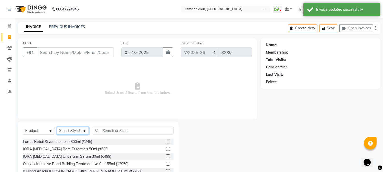
click at [68, 133] on select "Select Stylist Akansha Sadafule Asma Dshpande Datta Kawar DC Furkan Mansoori Ka…" at bounding box center [73, 131] width 32 height 8
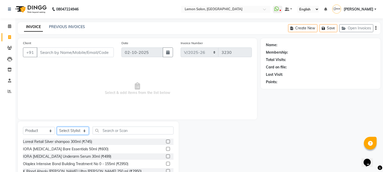
select select "7419"
click at [57, 127] on select "Select Stylist Akansha Sadafule Asma Dshpande Datta Kawar DC Furkan Mansoori Ka…" at bounding box center [73, 131] width 32 height 8
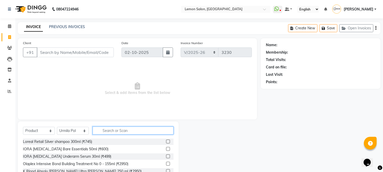
click at [106, 133] on input "text" at bounding box center [133, 131] width 81 height 8
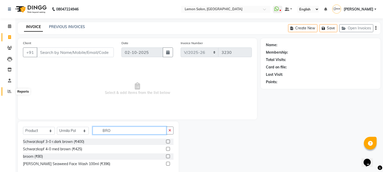
type input "BRO"
click at [11, 91] on span at bounding box center [9, 92] width 9 height 6
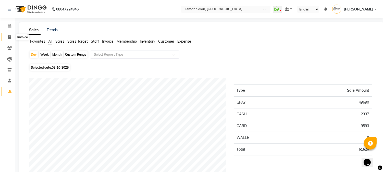
click at [6, 36] on span at bounding box center [9, 37] width 9 height 6
select select "565"
select select "service"
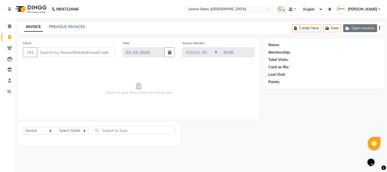
click at [362, 26] on button "Open Invoices" at bounding box center [361, 28] width 34 height 8
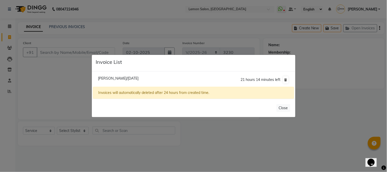
click at [131, 79] on span "Madhuri Nalawadecomp/02 October 2025" at bounding box center [118, 78] width 41 height 5
type input "9820294407"
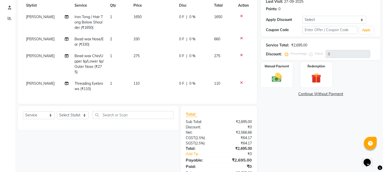
scroll to position [76, 0]
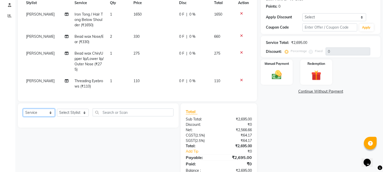
click at [37, 117] on select "Select Service Product Membership Package Voucher Prepaid Gift Card" at bounding box center [39, 113] width 32 height 8
select select "product"
click at [23, 113] on select "Select Service Product Membership Package Voucher Prepaid Gift Card" at bounding box center [39, 113] width 32 height 8
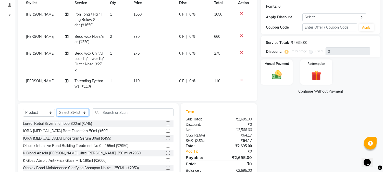
drag, startPoint x: 67, startPoint y: 117, endPoint x: 69, endPoint y: 114, distance: 4.0
click at [67, 117] on select "Select Stylist Akansha Sadafule Asma Dshpande Datta Kawar DC Furkan Mansoori Ka…" at bounding box center [73, 113] width 32 height 8
select select "7417"
click at [57, 113] on select "Select Stylist Akansha Sadafule Asma Dshpande Datta Kawar DC Furkan Mansoori Ka…" at bounding box center [73, 113] width 32 height 8
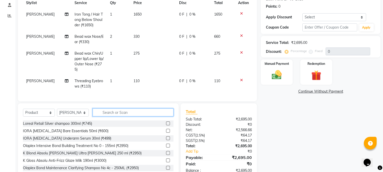
click at [115, 116] on input "text" at bounding box center [133, 112] width 81 height 8
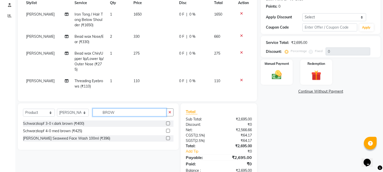
type input "BROW"
click at [167, 140] on label at bounding box center [168, 138] width 4 height 4
click at [167, 140] on input "checkbox" at bounding box center [167, 138] width 3 height 3
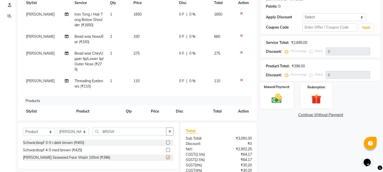
checkbox input "false"
click at [273, 94] on img at bounding box center [277, 99] width 17 height 12
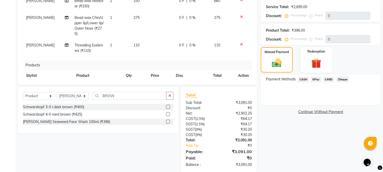
scroll to position [119, 0]
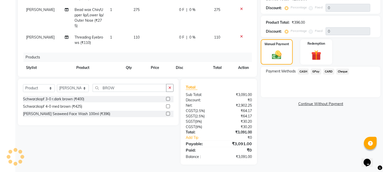
click at [330, 70] on span "CARD" at bounding box center [328, 72] width 11 height 6
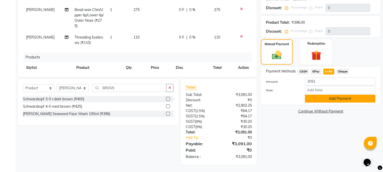
click at [324, 100] on button "Add Payment" at bounding box center [340, 99] width 70 height 8
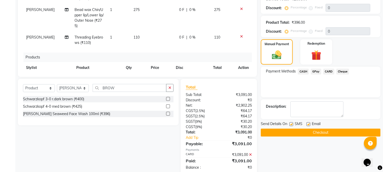
click at [290, 126] on label at bounding box center [291, 124] width 4 height 4
click at [290, 126] on input "checkbox" at bounding box center [290, 124] width 3 height 3
checkbox input "false"
click at [307, 125] on label at bounding box center [309, 124] width 4 height 4
click at [307, 125] on input "checkbox" at bounding box center [308, 124] width 3 height 3
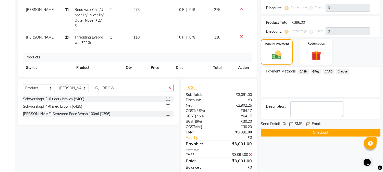
checkbox input "false"
click at [307, 130] on button "Checkout" at bounding box center [321, 133] width 120 height 8
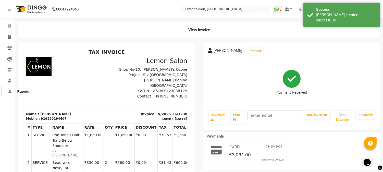
click at [6, 93] on span at bounding box center [9, 92] width 9 height 6
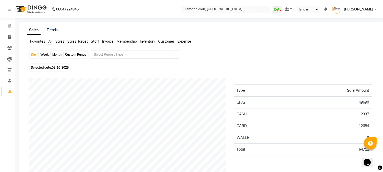
drag, startPoint x: 59, startPoint y: 43, endPoint x: 61, endPoint y: 47, distance: 3.8
click at [59, 43] on span "Sales" at bounding box center [59, 41] width 9 height 5
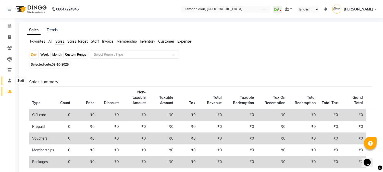
click at [10, 79] on icon at bounding box center [9, 81] width 3 height 4
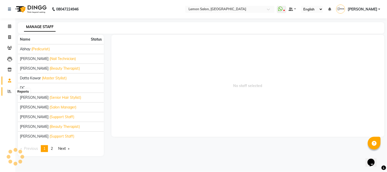
click at [9, 90] on icon at bounding box center [10, 91] width 4 height 4
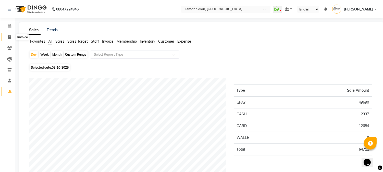
click at [9, 37] on icon at bounding box center [9, 37] width 3 height 4
select select "565"
select select "service"
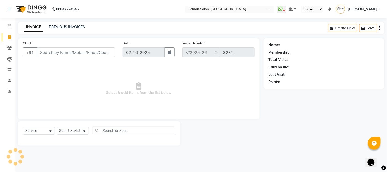
click at [66, 53] on input "Client" at bounding box center [76, 52] width 78 height 10
click at [76, 131] on select "Select Stylist Akansha Sadafule Asma Dshpande Datta Kawar DC Furkan Mansoori Ka…" at bounding box center [73, 131] width 32 height 8
click at [57, 127] on select "Select Stylist Akansha Sadafule Asma Dshpande Datta Kawar DC Furkan Mansoori Ka…" at bounding box center [73, 131] width 32 height 8
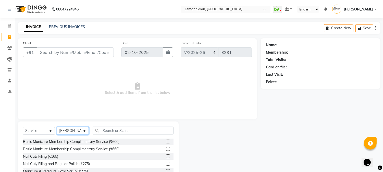
click at [72, 132] on select "Select Stylist Akansha Sadafule Asma Dshpande Datta Kawar DC Furkan Mansoori Ka…" at bounding box center [73, 131] width 32 height 8
select select "7419"
click at [57, 127] on select "Select Stylist Akansha Sadafule Asma Dshpande Datta Kawar DC Furkan Mansoori Ka…" at bounding box center [73, 131] width 32 height 8
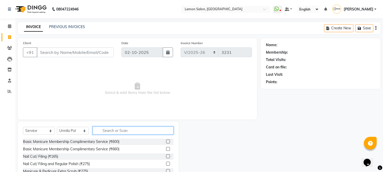
click at [106, 131] on input "text" at bounding box center [133, 131] width 81 height 8
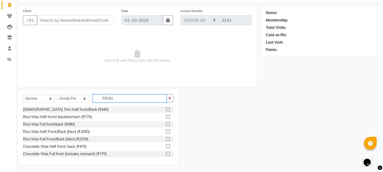
type input "FRON"
click at [166, 139] on label at bounding box center [168, 139] width 4 height 4
click at [166, 139] on input "checkbox" at bounding box center [167, 139] width 3 height 3
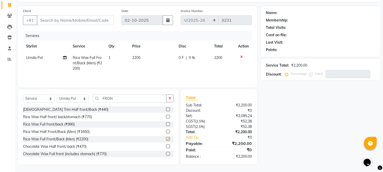
checkbox input "false"
click at [8, 59] on icon at bounding box center [10, 59] width 4 height 4
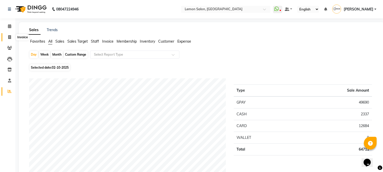
click at [10, 36] on icon at bounding box center [9, 37] width 3 height 4
select select "service"
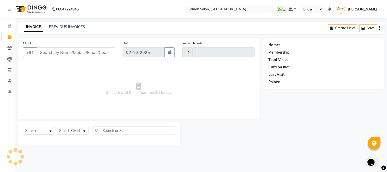
type input "3231"
select select "565"
click at [62, 23] on div "INVOICE PREVIOUS INVOICES Create New Save" at bounding box center [201, 28] width 367 height 12
click at [64, 25] on link "PREVIOUS INVOICES" at bounding box center [67, 27] width 36 height 5
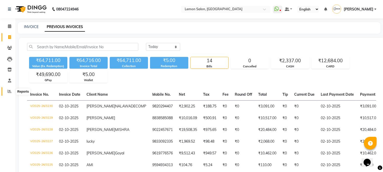
click at [9, 93] on icon at bounding box center [10, 91] width 4 height 4
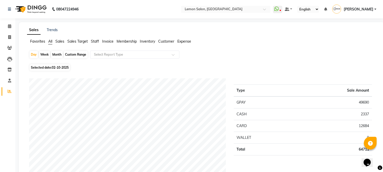
click at [180, 42] on span "Expense" at bounding box center [184, 41] width 14 height 5
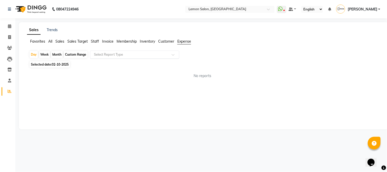
click at [118, 56] on input "text" at bounding box center [130, 54] width 74 height 5
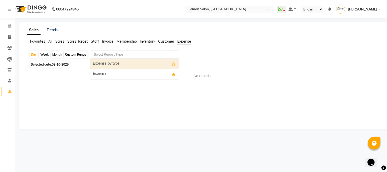
click at [119, 65] on div "Expense by type" at bounding box center [134, 64] width 89 height 10
select select "csv"
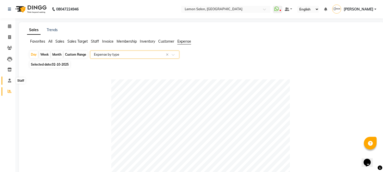
click at [7, 82] on span at bounding box center [9, 81] width 9 height 6
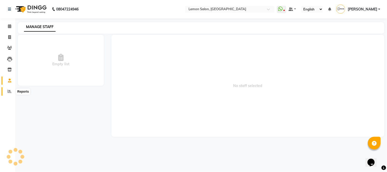
click at [8, 90] on icon at bounding box center [10, 91] width 4 height 4
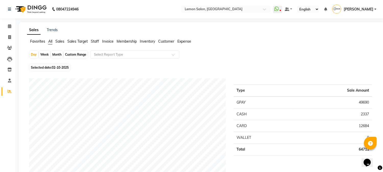
click at [57, 54] on div "Month" at bounding box center [57, 54] width 12 height 7
select select "10"
select select "2025"
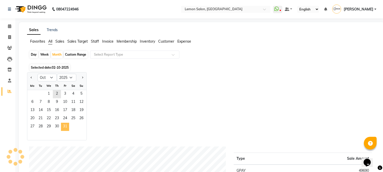
click at [65, 128] on span "31" at bounding box center [65, 127] width 8 height 8
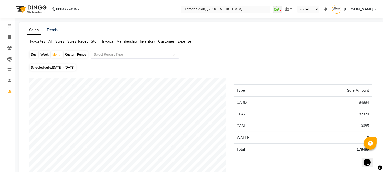
click at [375, 10] on link "Sana Mansoori" at bounding box center [354, 9] width 44 height 8
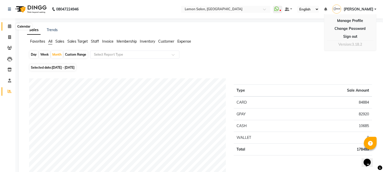
click at [6, 27] on span at bounding box center [9, 26] width 9 height 6
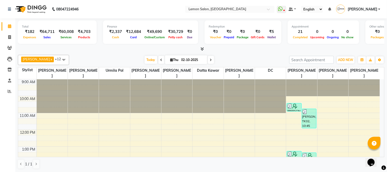
click at [210, 59] on icon at bounding box center [211, 59] width 2 height 3
type input "03-10-2025"
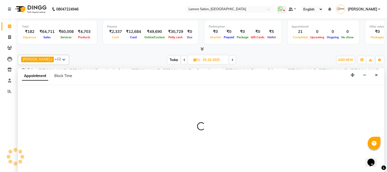
select select "7422"
select select "660"
select select "tentative"
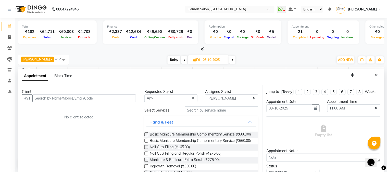
click at [62, 100] on input "text" at bounding box center [84, 98] width 104 height 8
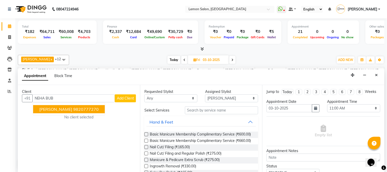
click at [64, 109] on span "NEHA BUBNA" at bounding box center [55, 109] width 33 height 5
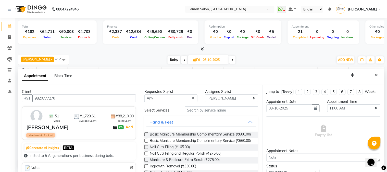
type input "9820777270"
click at [200, 110] on input "text" at bounding box center [221, 110] width 73 height 8
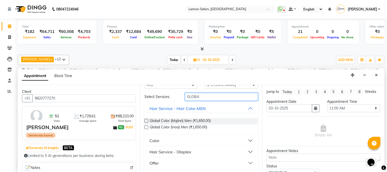
scroll to position [25, 0]
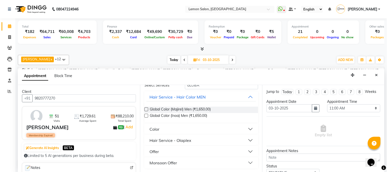
click at [246, 129] on button "Color" at bounding box center [202, 129] width 110 height 9
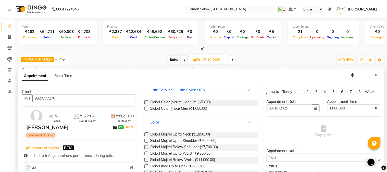
scroll to position [0, 0]
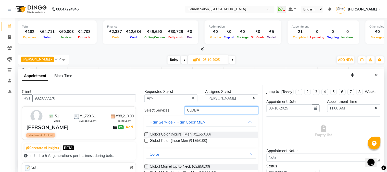
click at [206, 112] on input "GLOBA" at bounding box center [221, 110] width 73 height 8
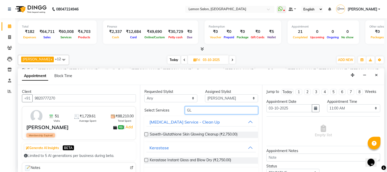
type input "G"
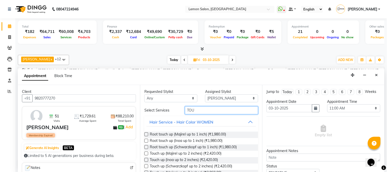
type input "TOU"
click at [147, 141] on label at bounding box center [146, 141] width 4 height 4
click at [147, 141] on input "checkbox" at bounding box center [145, 141] width 3 height 3
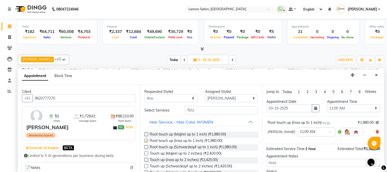
checkbox input "false"
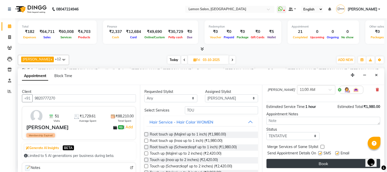
click at [325, 163] on button "Book" at bounding box center [324, 163] width 114 height 9
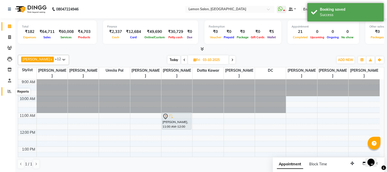
click at [8, 90] on icon at bounding box center [10, 91] width 4 height 4
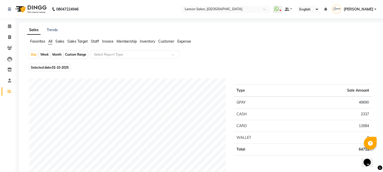
click at [376, 10] on link "Sana Mansoori" at bounding box center [354, 9] width 44 height 8
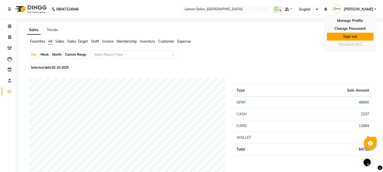
click at [358, 35] on link "Sign out" at bounding box center [350, 37] width 47 height 8
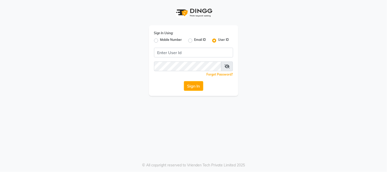
click at [160, 41] on label "Mobile Number" at bounding box center [171, 41] width 22 height 6
click at [160, 41] on input "Mobile Number" at bounding box center [161, 39] width 3 height 3
radio input "true"
radio input "false"
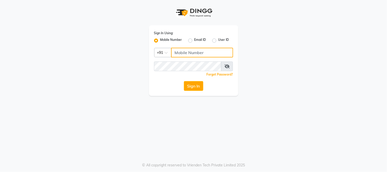
click at [179, 50] on input "Username" at bounding box center [202, 53] width 62 height 10
type input "7715875138"
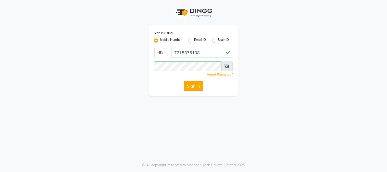
click at [192, 85] on button "Sign In" at bounding box center [193, 86] width 19 height 10
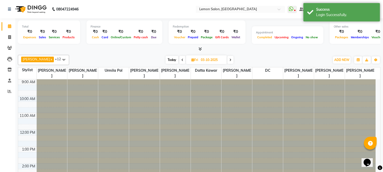
select select "en"
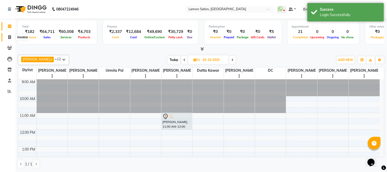
click at [8, 39] on span at bounding box center [9, 37] width 9 height 6
select select "service"
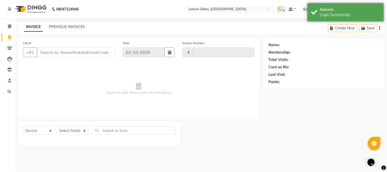
type input "3231"
select select "565"
click at [77, 27] on link "PREVIOUS INVOICES" at bounding box center [67, 27] width 36 height 5
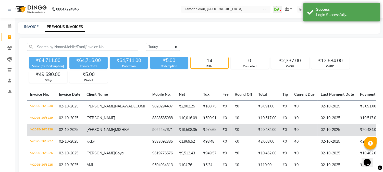
click at [149, 136] on td "9022457671" at bounding box center [162, 130] width 27 height 12
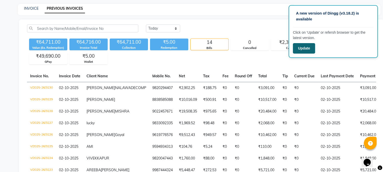
click at [304, 46] on button "Update" at bounding box center [304, 48] width 22 height 10
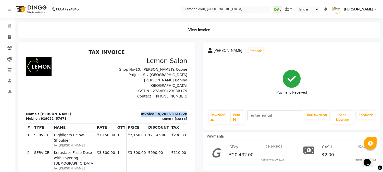
drag, startPoint x: 137, startPoint y: 108, endPoint x: 179, endPoint y: 107, distance: 41.6
click at [179, 111] on div "Invoice : V/2025-26/3228 Date : [DATE]" at bounding box center [149, 116] width 84 height 10
copy p "Invoice : V/2025-26/3228"
click at [9, 26] on icon at bounding box center [9, 26] width 3 height 4
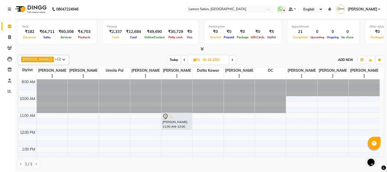
click at [341, 59] on span "ADD NEW" at bounding box center [345, 60] width 15 height 4
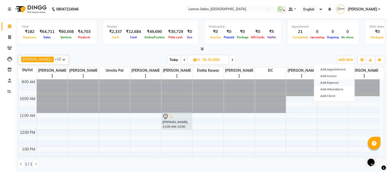
click at [335, 82] on link "Add Expense" at bounding box center [334, 82] width 40 height 7
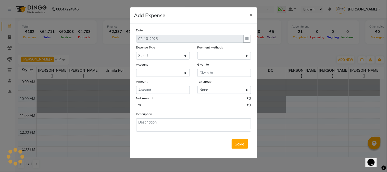
select select "1"
select select "2524"
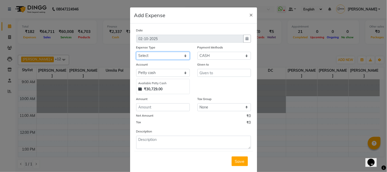
click at [156, 54] on select "Select Advance Cash transfer to hub Laundry Loan Membership Milk Miscellaneous …" at bounding box center [163, 56] width 54 height 8
select select "2686"
click at [136, 52] on select "Select Advance Cash transfer to hub Laundry Loan Membership Milk Miscellaneous …" at bounding box center [163, 56] width 54 height 8
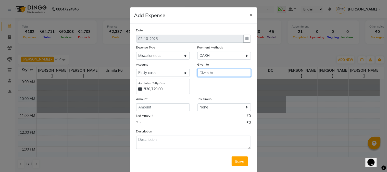
click at [201, 72] on input "text" at bounding box center [225, 73] width 54 height 8
click at [204, 84] on span "Priya" at bounding box center [209, 83] width 10 height 5
type input "Priya"
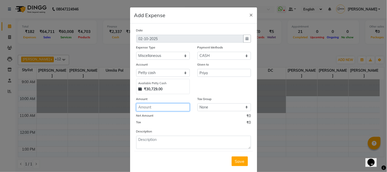
click at [155, 108] on input "number" at bounding box center [163, 107] width 54 height 8
type input "120"
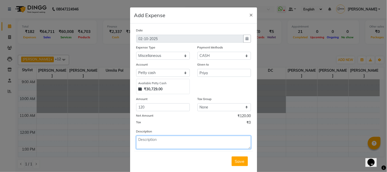
click at [153, 140] on textarea at bounding box center [193, 142] width 115 height 13
click at [137, 146] on textarea "SANDWICH FOR CLIENT SPENT 20,400/-" at bounding box center [193, 142] width 115 height 13
click at [209, 139] on textarea "SANDWICH FOR CLIENT SPENT 20,400/-" at bounding box center [193, 142] width 115 height 13
paste textarea "Invoice : V/2025-26/3228"
type textarea "SANDWICH FOR CLIENT SPENT 20,400/- Invoice : V/2025-26/3228"
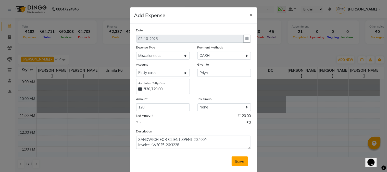
click at [235, 161] on span "Save" at bounding box center [240, 161] width 10 height 5
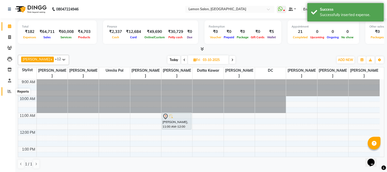
click at [11, 93] on icon at bounding box center [10, 91] width 4 height 4
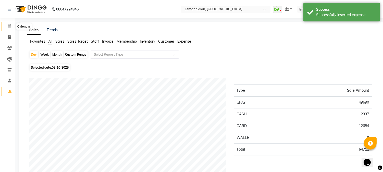
click at [8, 27] on icon at bounding box center [9, 26] width 3 height 4
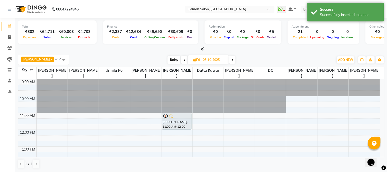
click at [105, 52] on div "Total ₹302 Expenses ₹64,711 Sales ₹60,008 Services ₹4,703 Products Finance ₹2,3…" at bounding box center [201, 95] width 372 height 154
click at [172, 61] on span "Today" at bounding box center [174, 60] width 13 height 8
type input "02-10-2025"
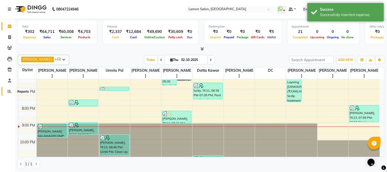
click at [9, 93] on icon at bounding box center [10, 91] width 4 height 4
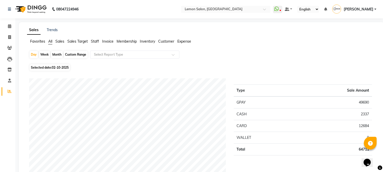
click at [188, 43] on span "Expense" at bounding box center [184, 41] width 14 height 5
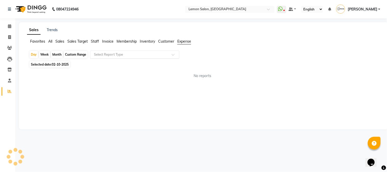
click at [147, 55] on input "text" at bounding box center [130, 54] width 74 height 5
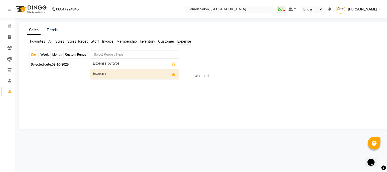
click at [144, 72] on div "Expense" at bounding box center [134, 74] width 89 height 10
select select "csv"
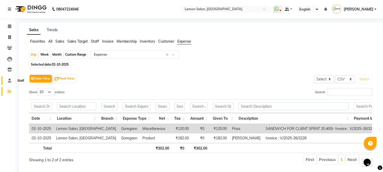
click at [8, 82] on icon at bounding box center [9, 81] width 3 height 4
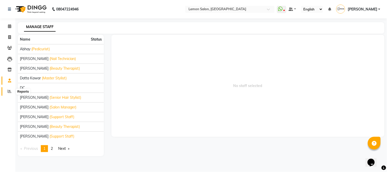
click at [8, 90] on icon at bounding box center [10, 91] width 4 height 4
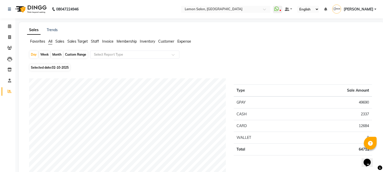
click at [375, 8] on link "Sana Mansoori" at bounding box center [354, 9] width 44 height 8
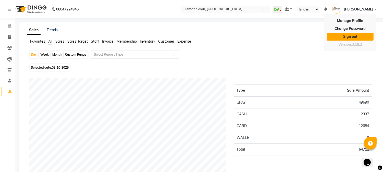
click at [353, 36] on link "Sign out" at bounding box center [350, 37] width 47 height 8
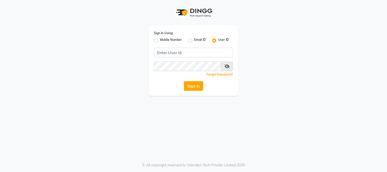
click at [160, 41] on label "Mobile Number" at bounding box center [171, 41] width 22 height 6
click at [160, 41] on input "Mobile Number" at bounding box center [161, 39] width 3 height 3
radio input "true"
radio input "false"
